Goal: Information Seeking & Learning: Learn about a topic

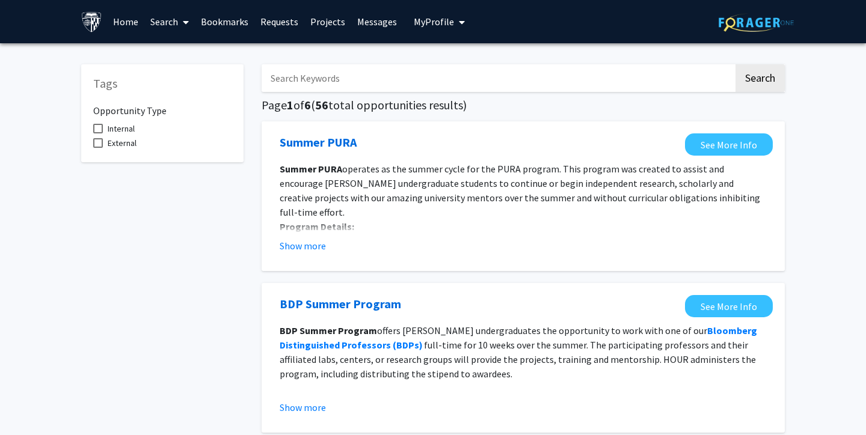
click at [313, 81] on input "Search Keywords" at bounding box center [498, 78] width 472 height 28
click at [736, 64] on button "Search" at bounding box center [760, 78] width 49 height 28
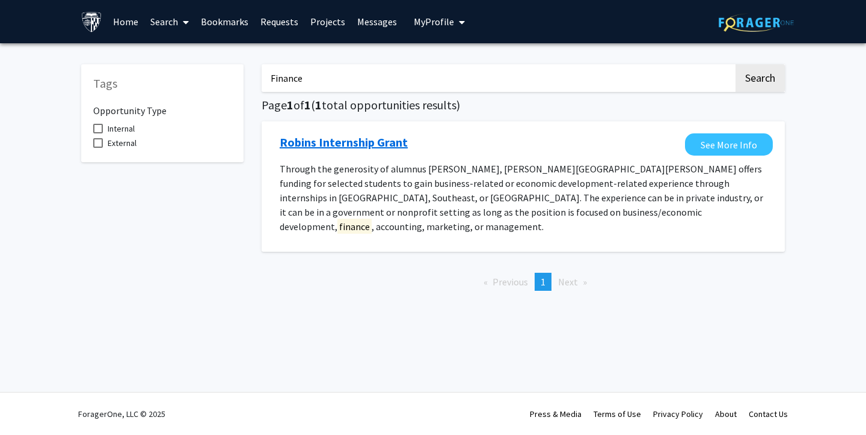
click at [383, 137] on link "Robins Internship Grant" at bounding box center [344, 143] width 128 height 18
drag, startPoint x: 378, startPoint y: 71, endPoint x: 254, endPoint y: 70, distance: 123.9
click at [257, 71] on div "Finance Search Page 1 of 1 ( 1 total opportunities results) Robins Internship G…" at bounding box center [523, 176] width 541 height 248
drag, startPoint x: 312, startPoint y: 88, endPoint x: 232, endPoint y: 87, distance: 79.4
click at [232, 87] on div "Tags Opportunity Type Internal External Finance Search Page 1 of 1 ( 1 total op…" at bounding box center [433, 176] width 722 height 248
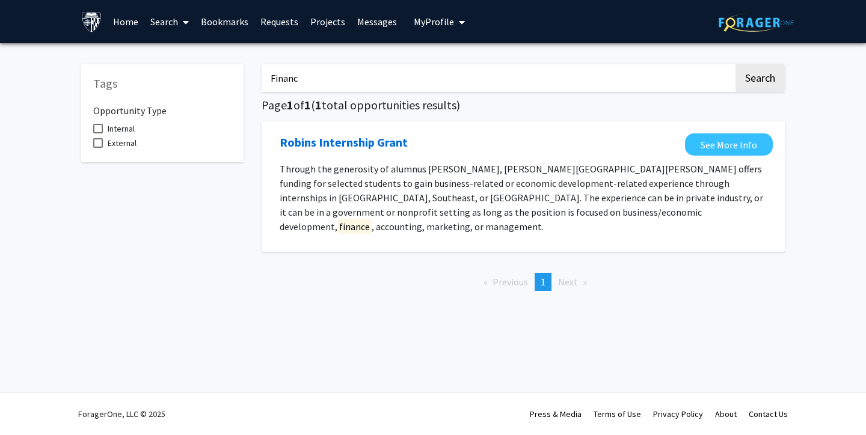
type input "Financ"
click at [319, 17] on link "Projects" at bounding box center [327, 22] width 47 height 42
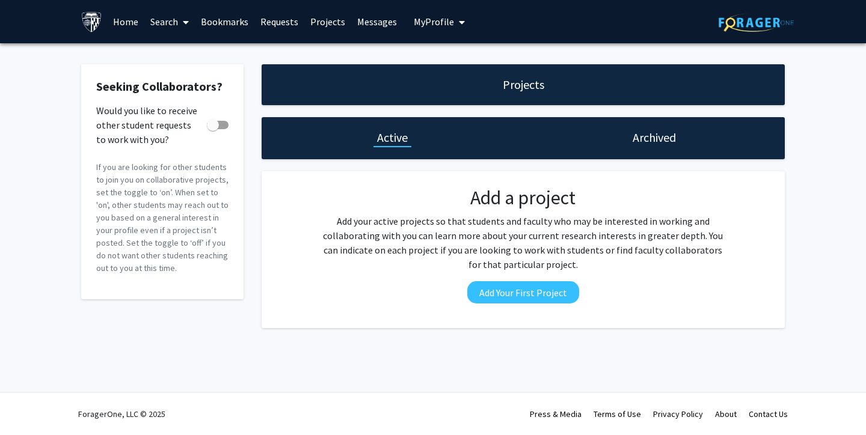
click at [427, 23] on span "My Profile" at bounding box center [434, 22] width 40 height 12
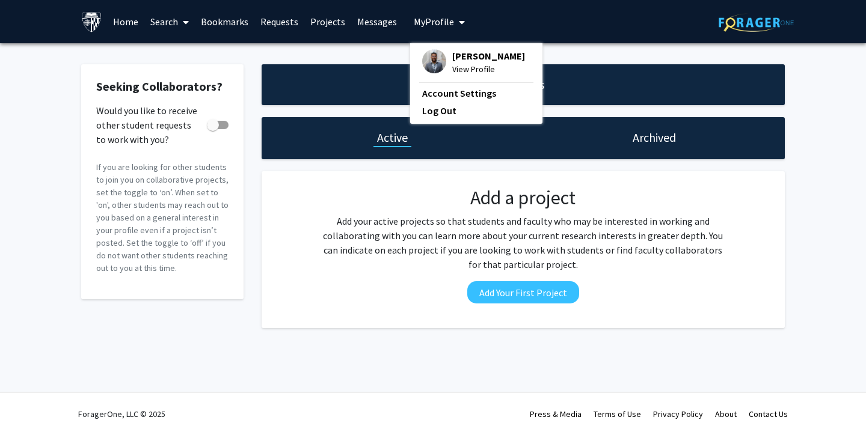
click at [230, 21] on link "Bookmarks" at bounding box center [225, 22] width 60 height 42
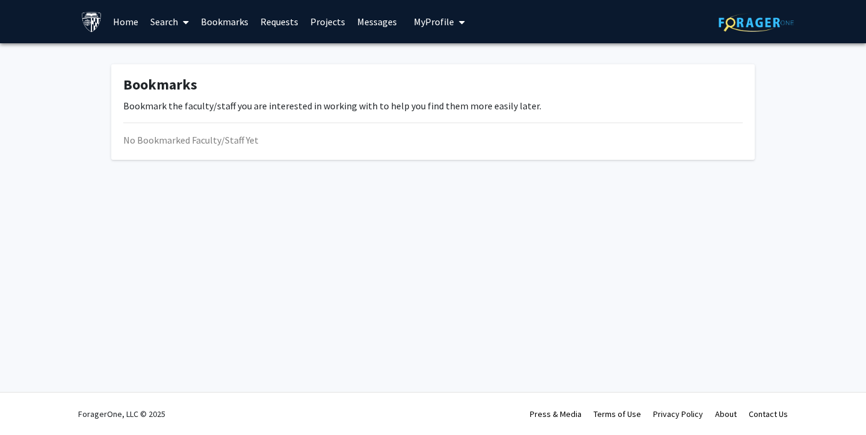
click at [106, 19] on div "Skip navigation Home Search Bookmarks Requests Projects Messages My Profile Ant…" at bounding box center [274, 21] width 387 height 43
click at [128, 19] on link "Home" at bounding box center [125, 22] width 37 height 42
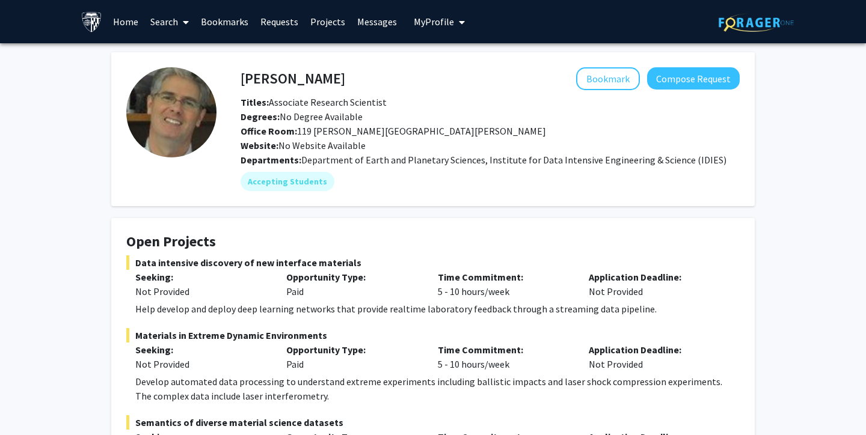
click at [454, 23] on span "My profile dropdown to access profile and logout" at bounding box center [459, 22] width 11 height 42
